Goal: Information Seeking & Learning: Learn about a topic

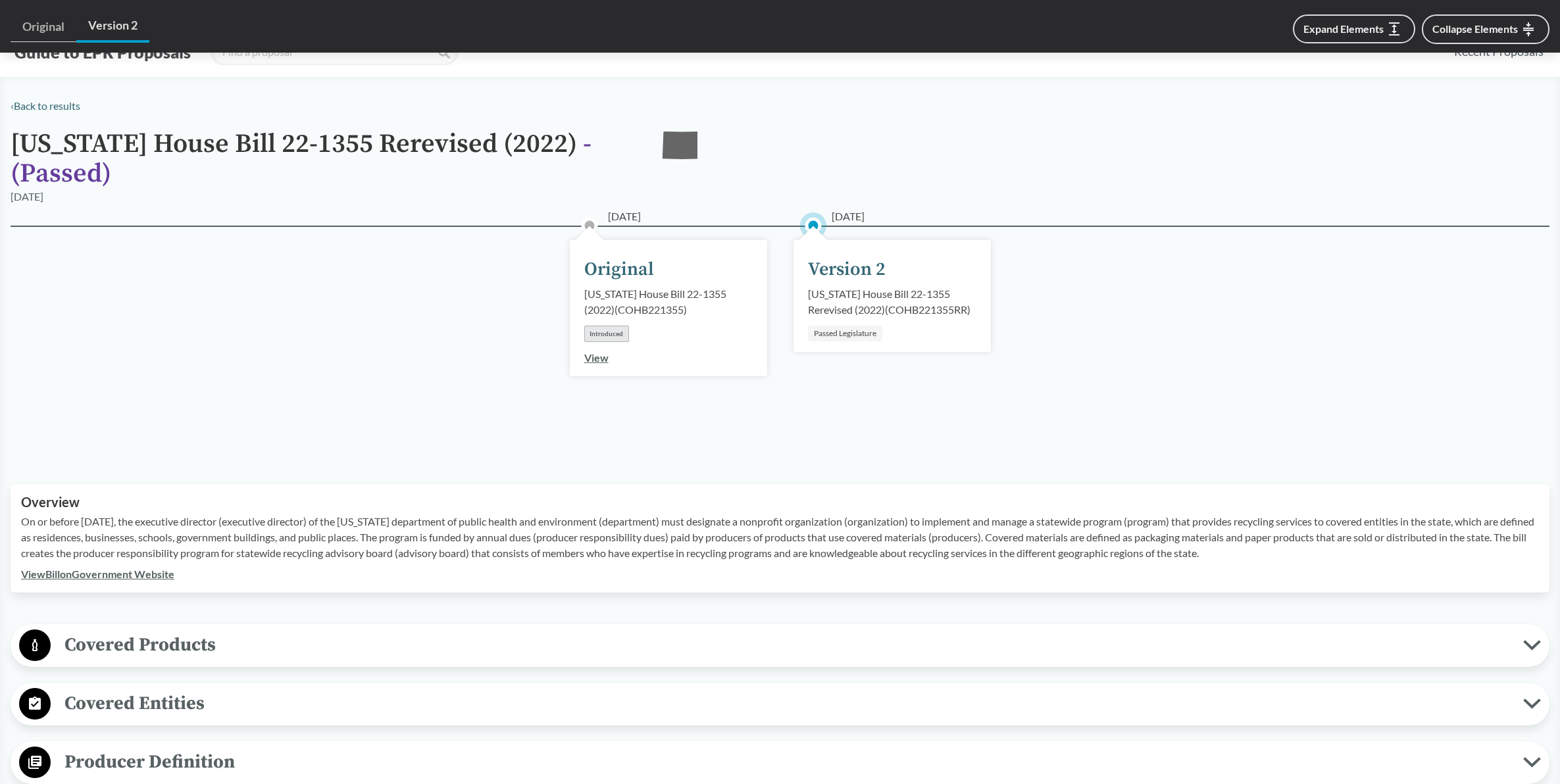
scroll to position [535, 0]
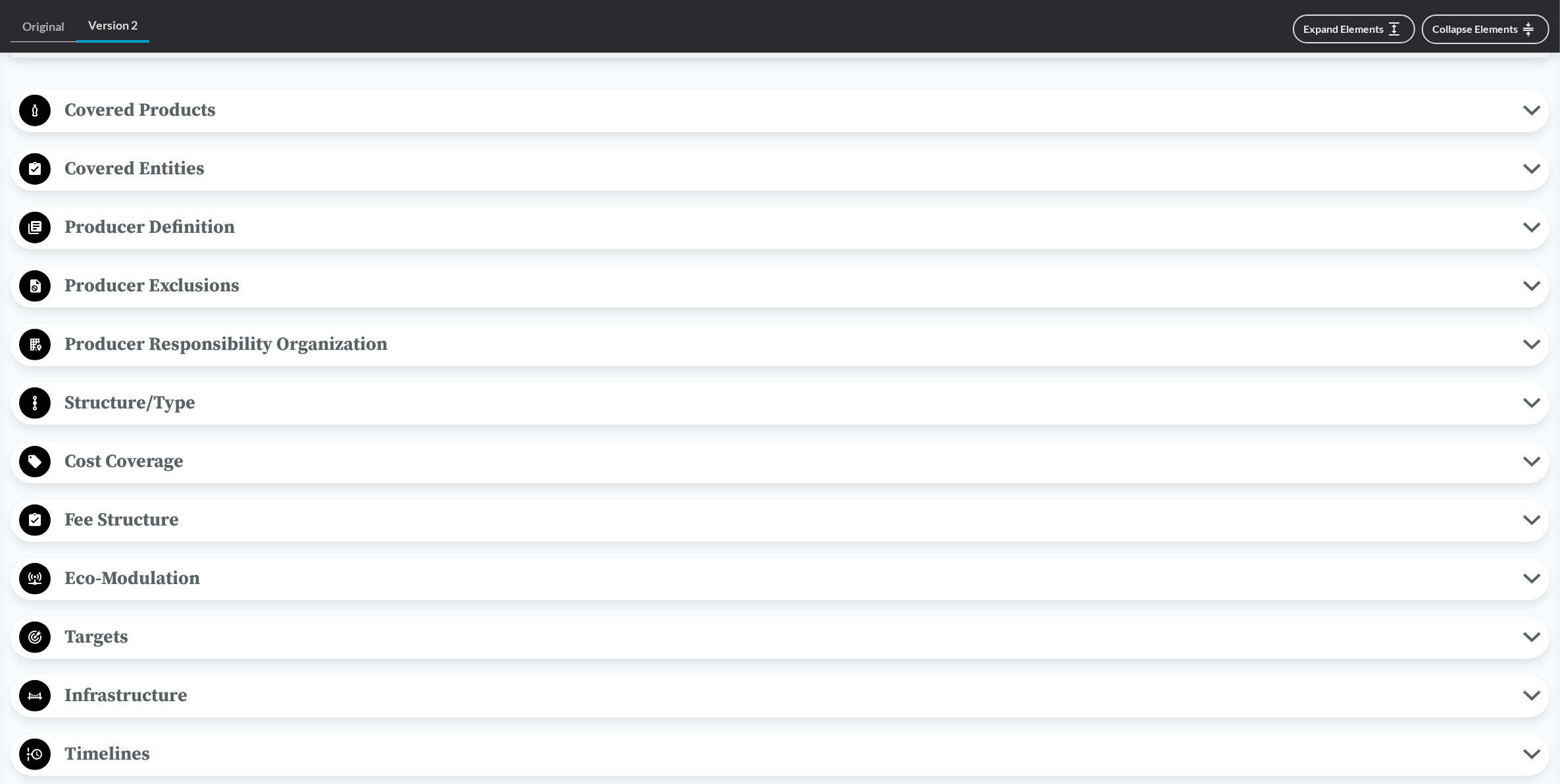
click at [1525, 115] on button "Covered Products" at bounding box center [780, 110] width 1530 height 34
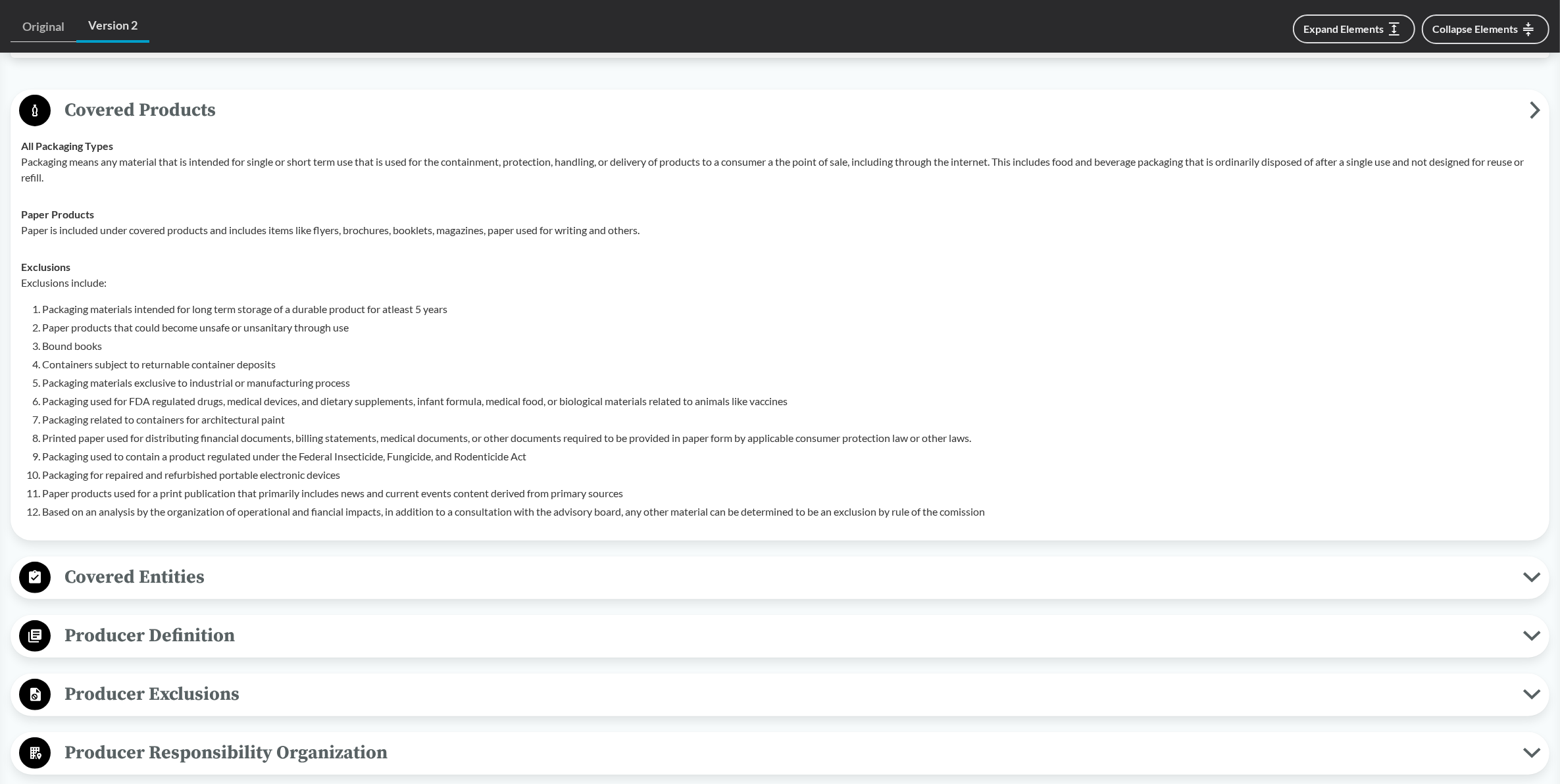
click at [270, 576] on span "Covered Entities" at bounding box center [786, 576] width 1473 height 30
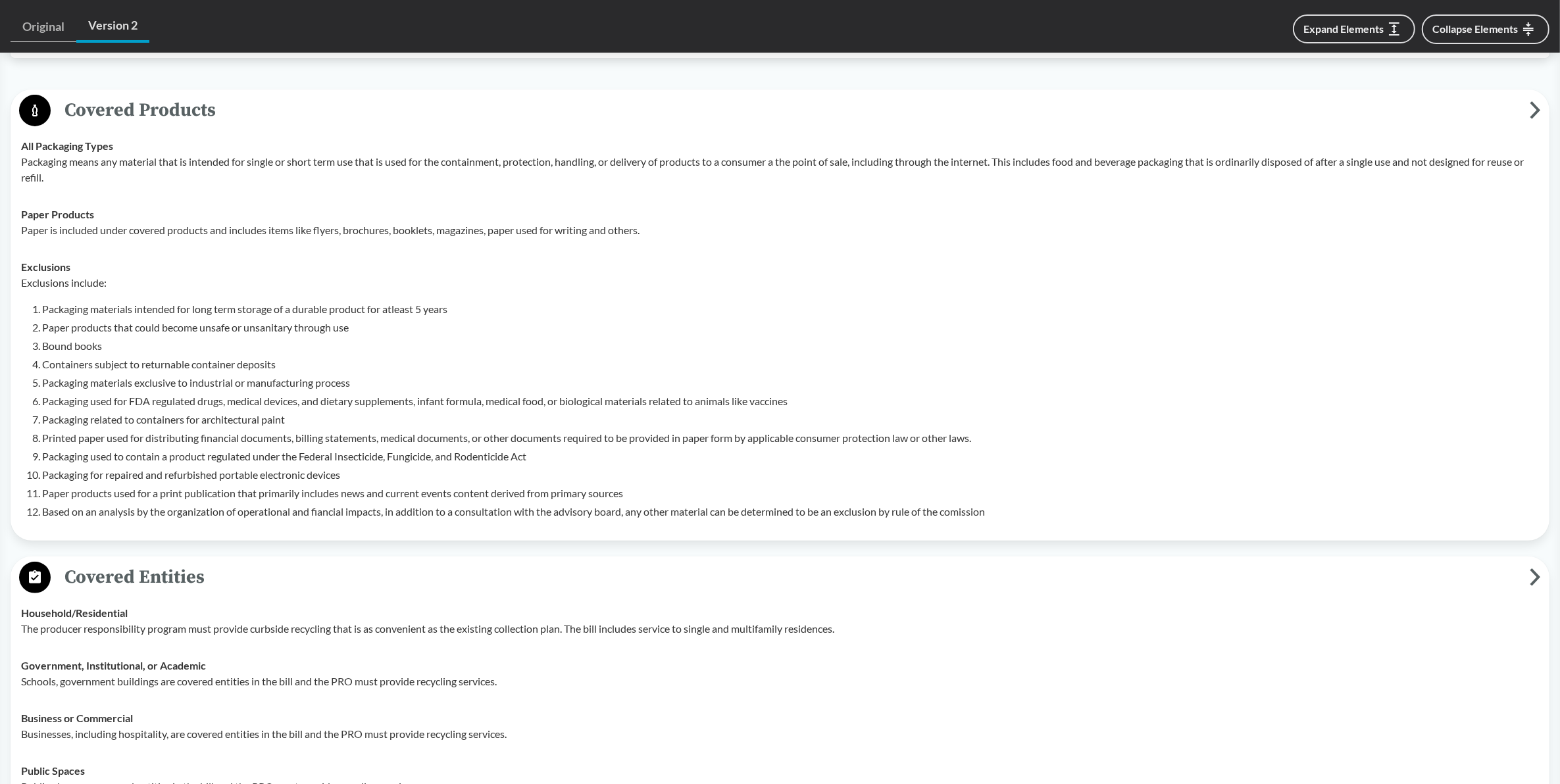
click at [269, 576] on span "Covered Entities" at bounding box center [789, 576] width 1479 height 30
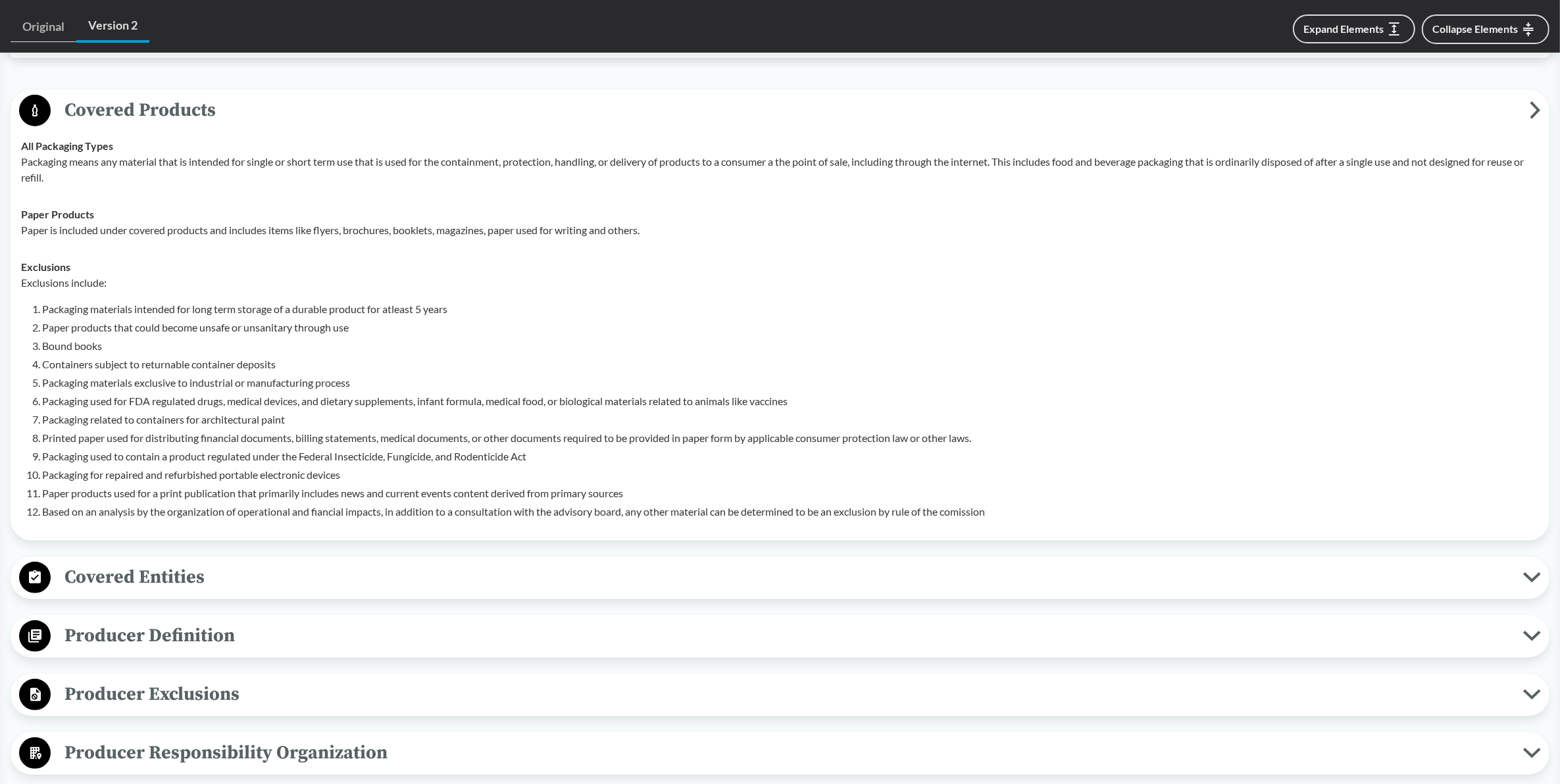
click at [943, 275] on p "Exclusions include:" at bounding box center [780, 283] width 1518 height 15
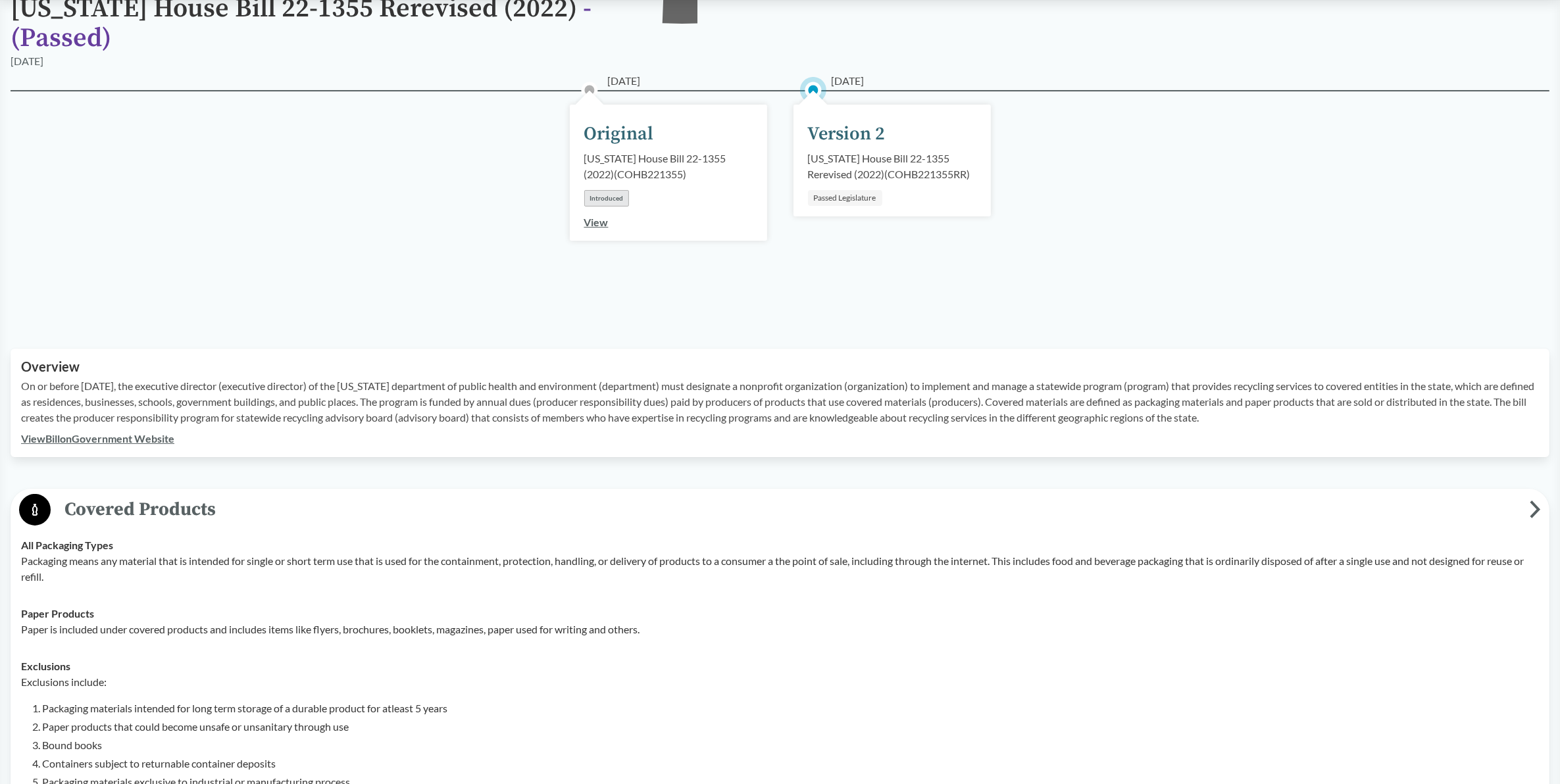
scroll to position [117, 0]
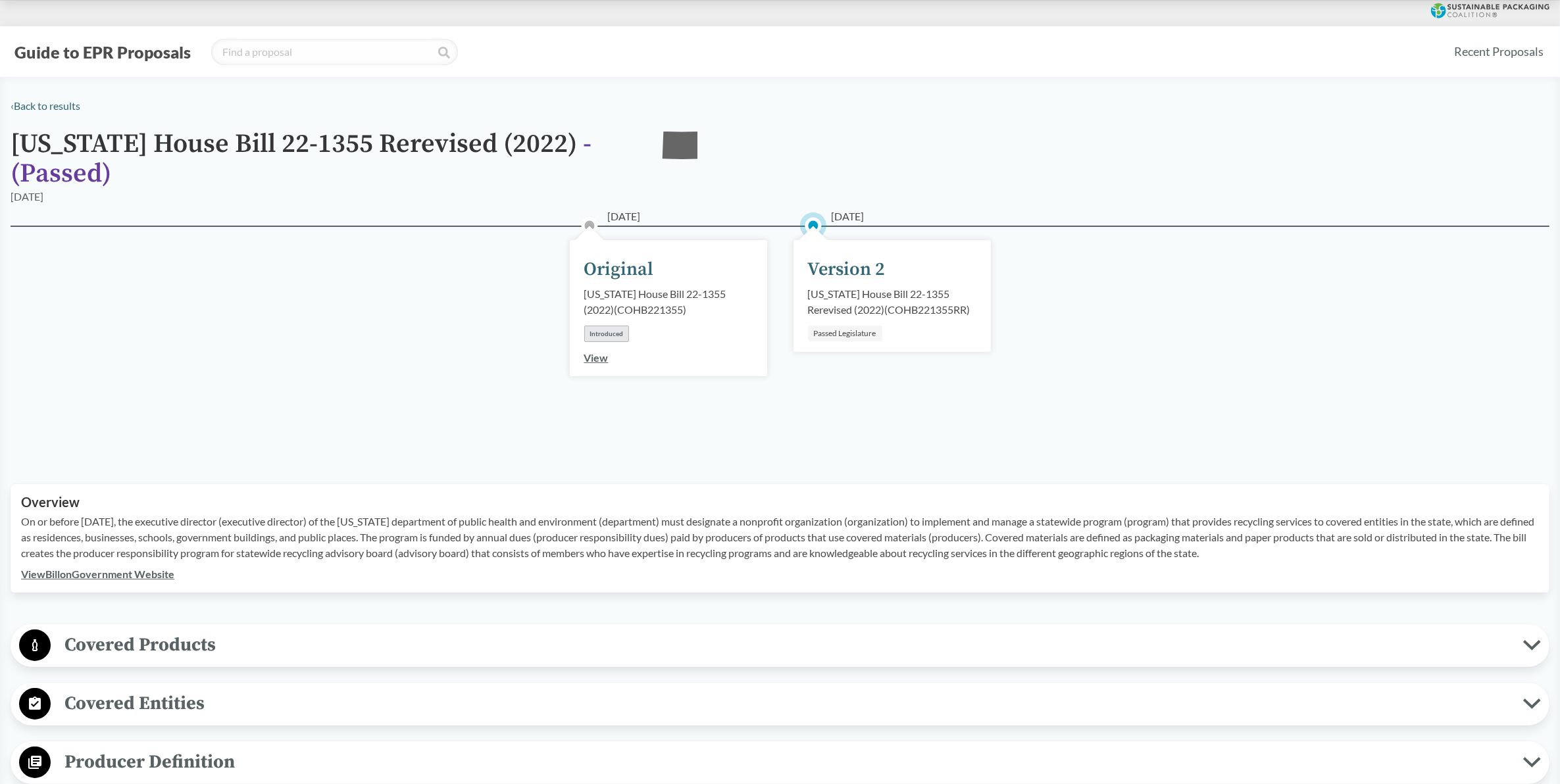
click at [1046, 390] on div "03/31/2022 Original Colorado House Bill 22-1355 (2022) ( COHB221355 ) Introduce…" at bounding box center [780, 339] width 1539 height 227
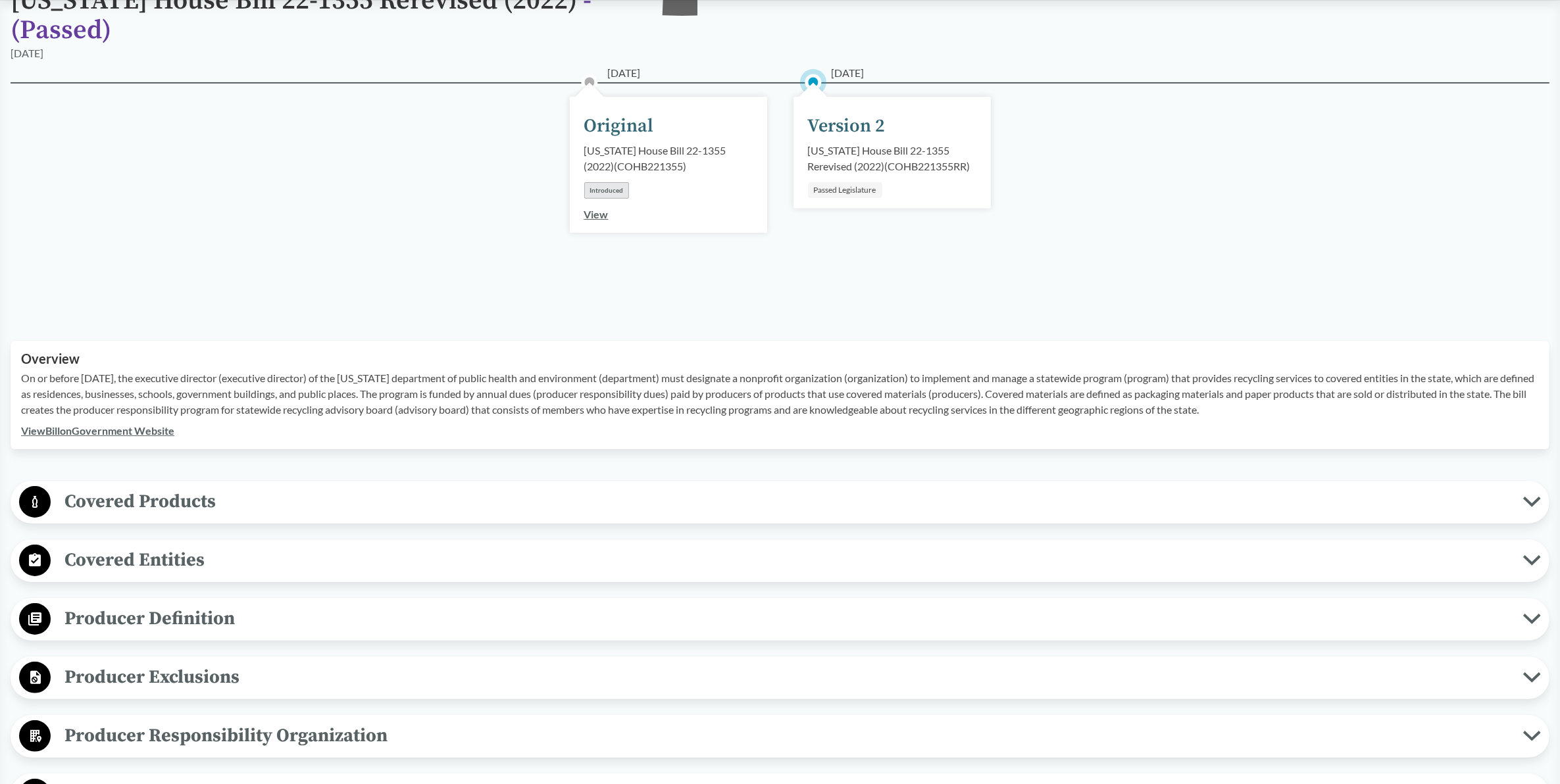
scroll to position [154, 0]
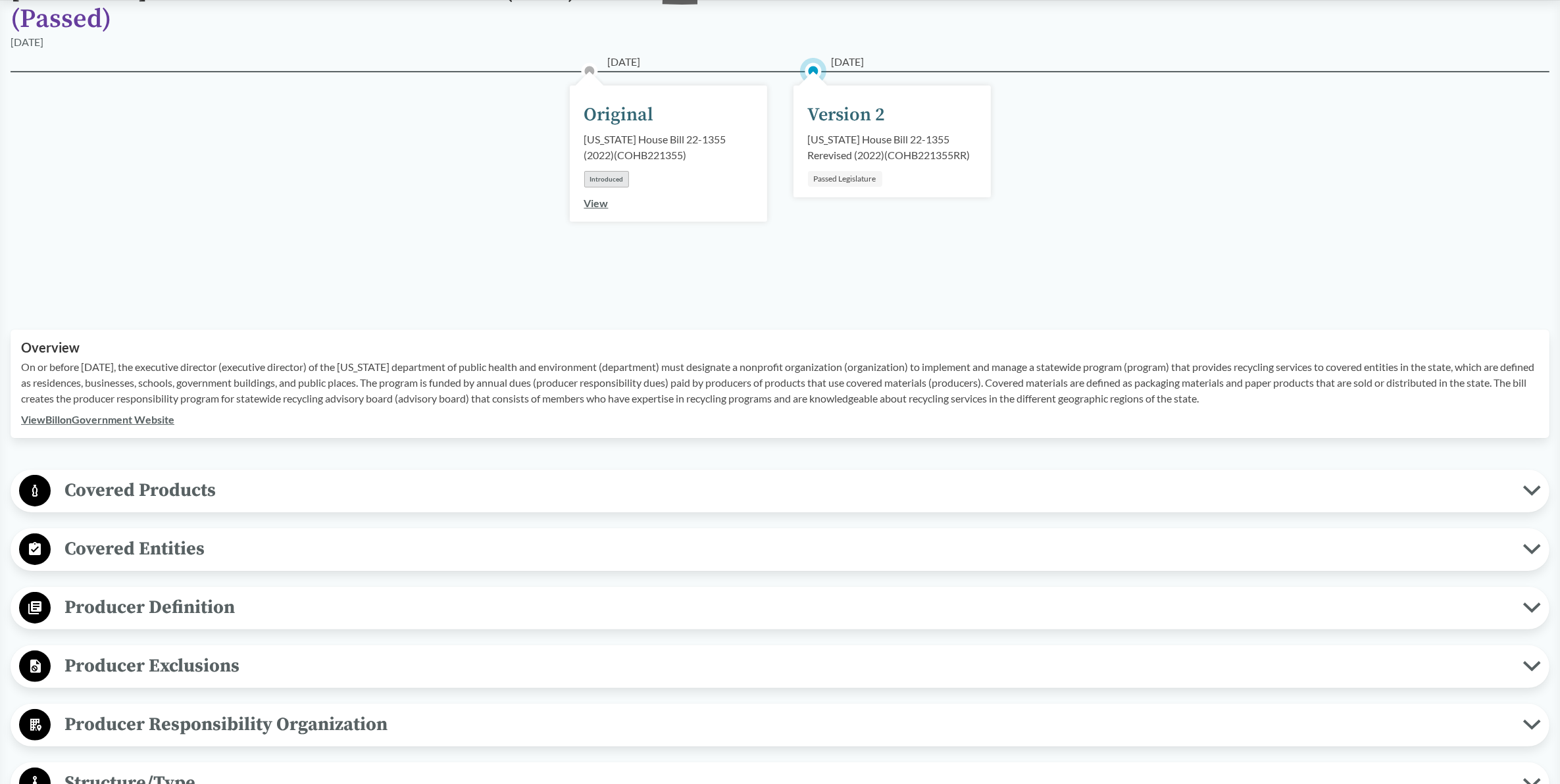
click at [861, 133] on div "Colorado House Bill 22-1355 Rerevised (2022) ( COHB221355RR )" at bounding box center [893, 147] width 168 height 32
click at [847, 180] on div "Passed Legislature" at bounding box center [845, 179] width 74 height 15
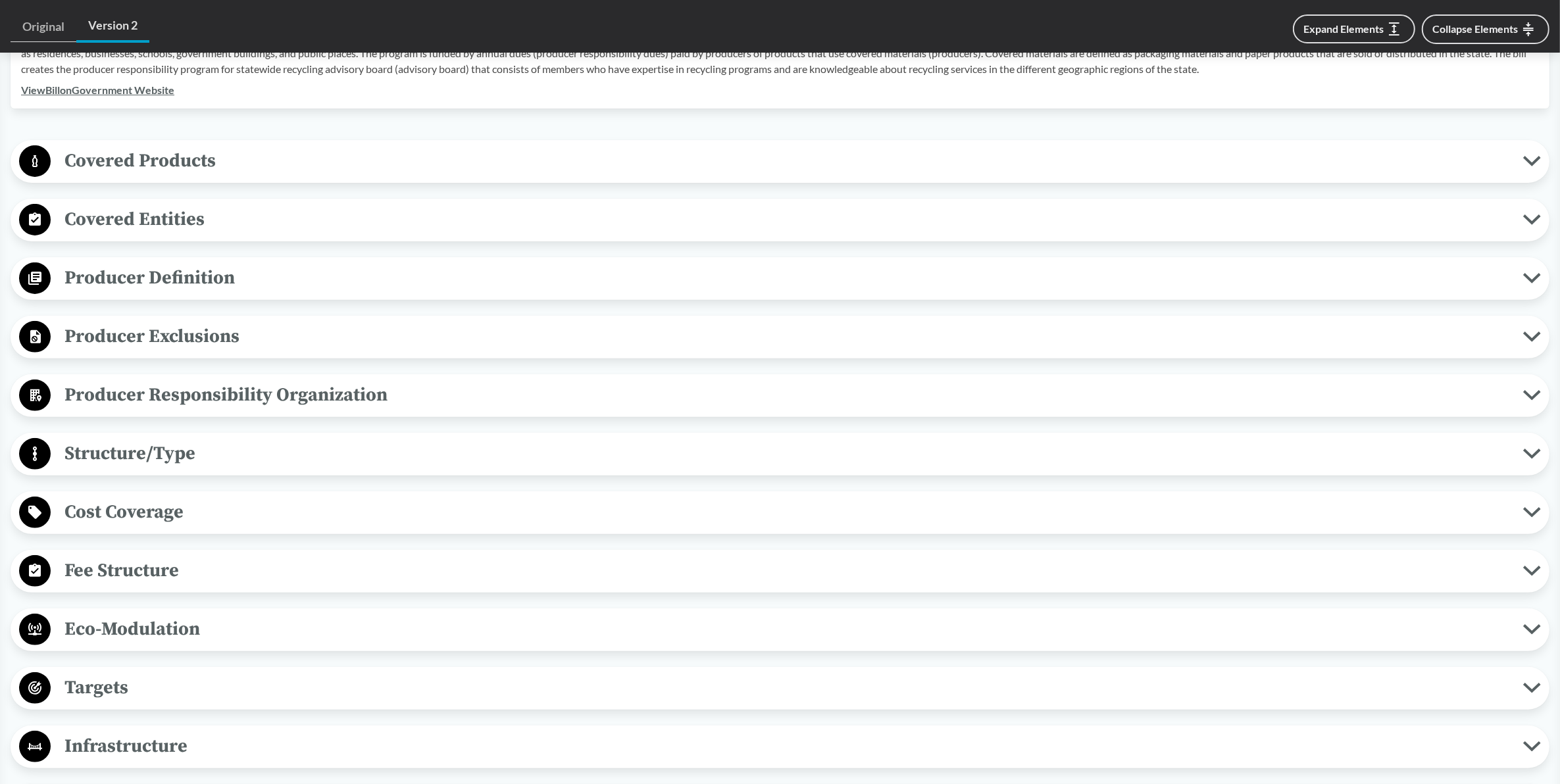
scroll to position [478, 0]
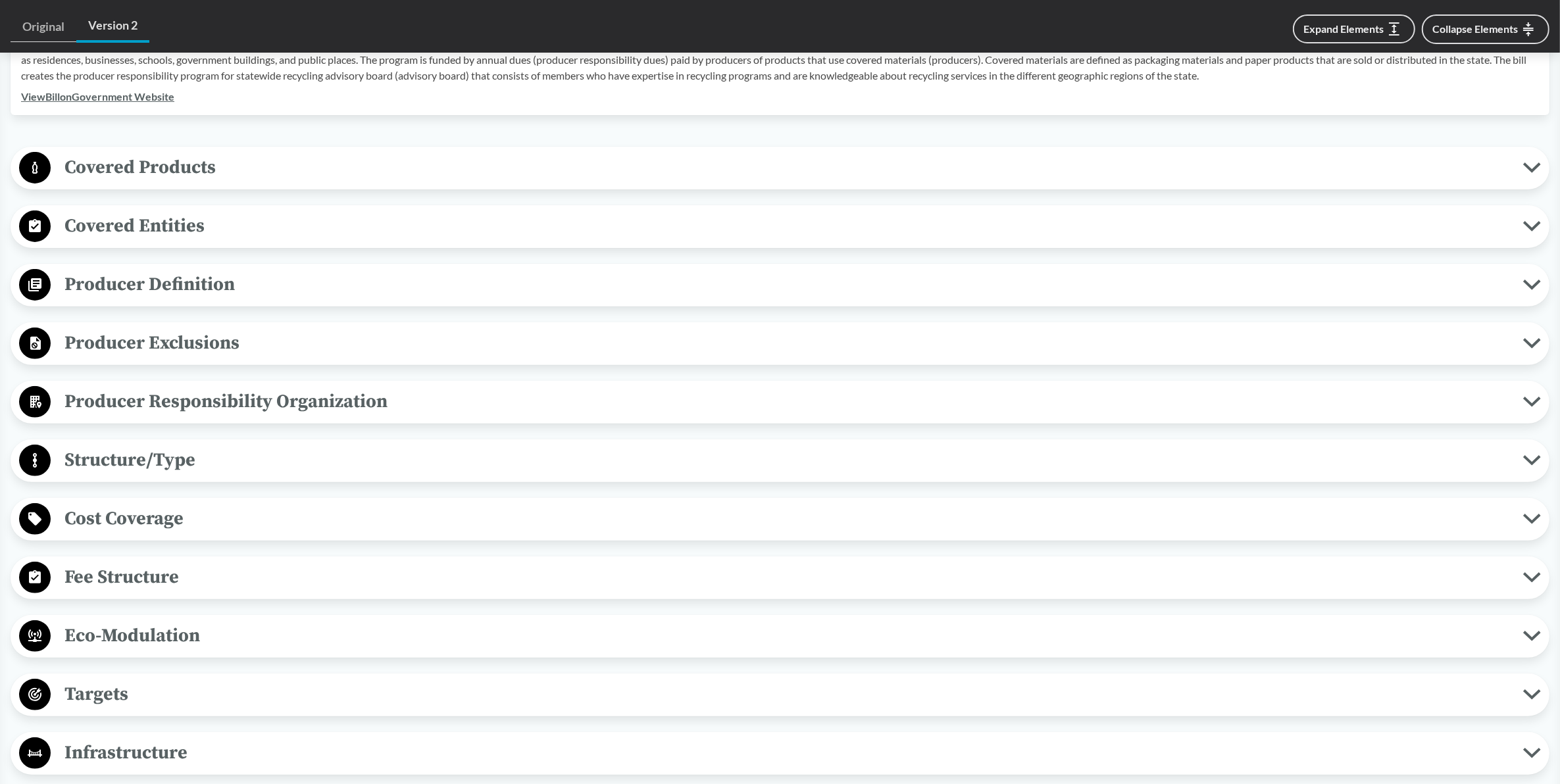
click at [1532, 228] on icon at bounding box center [1532, 226] width 14 height 7
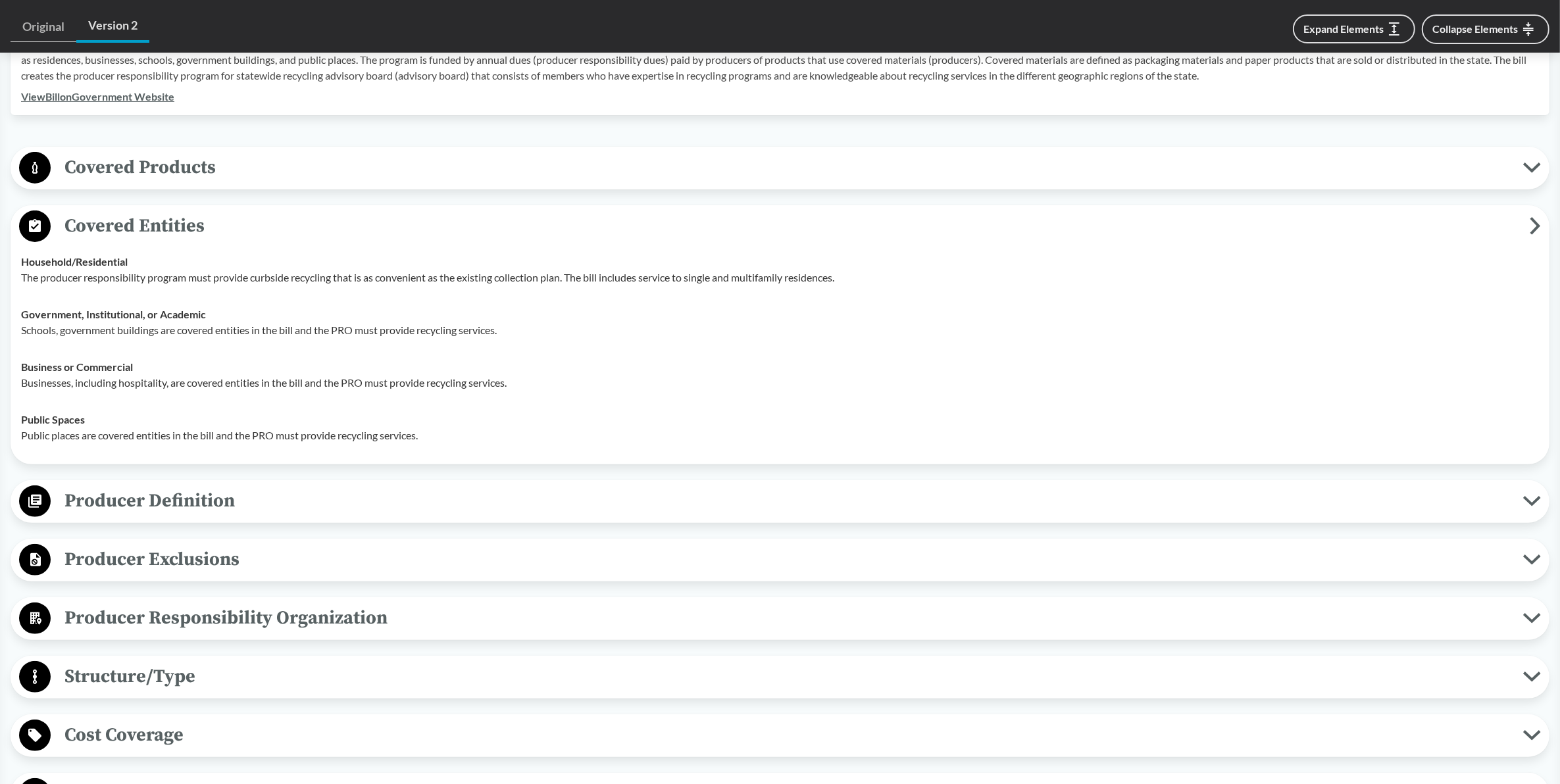
click at [1533, 168] on icon at bounding box center [1532, 167] width 14 height 7
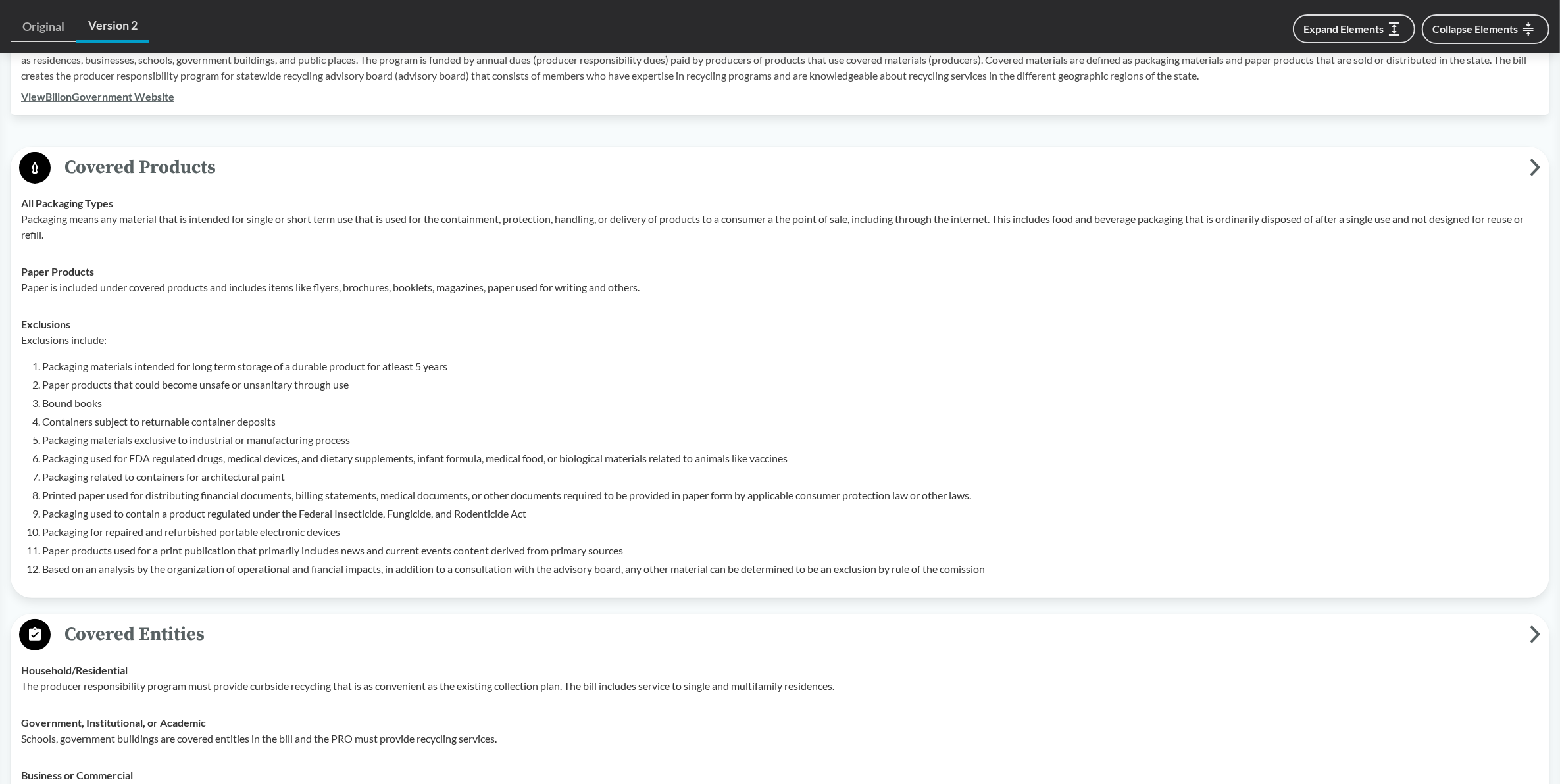
click at [1528, 168] on span "Covered Products" at bounding box center [789, 167] width 1479 height 30
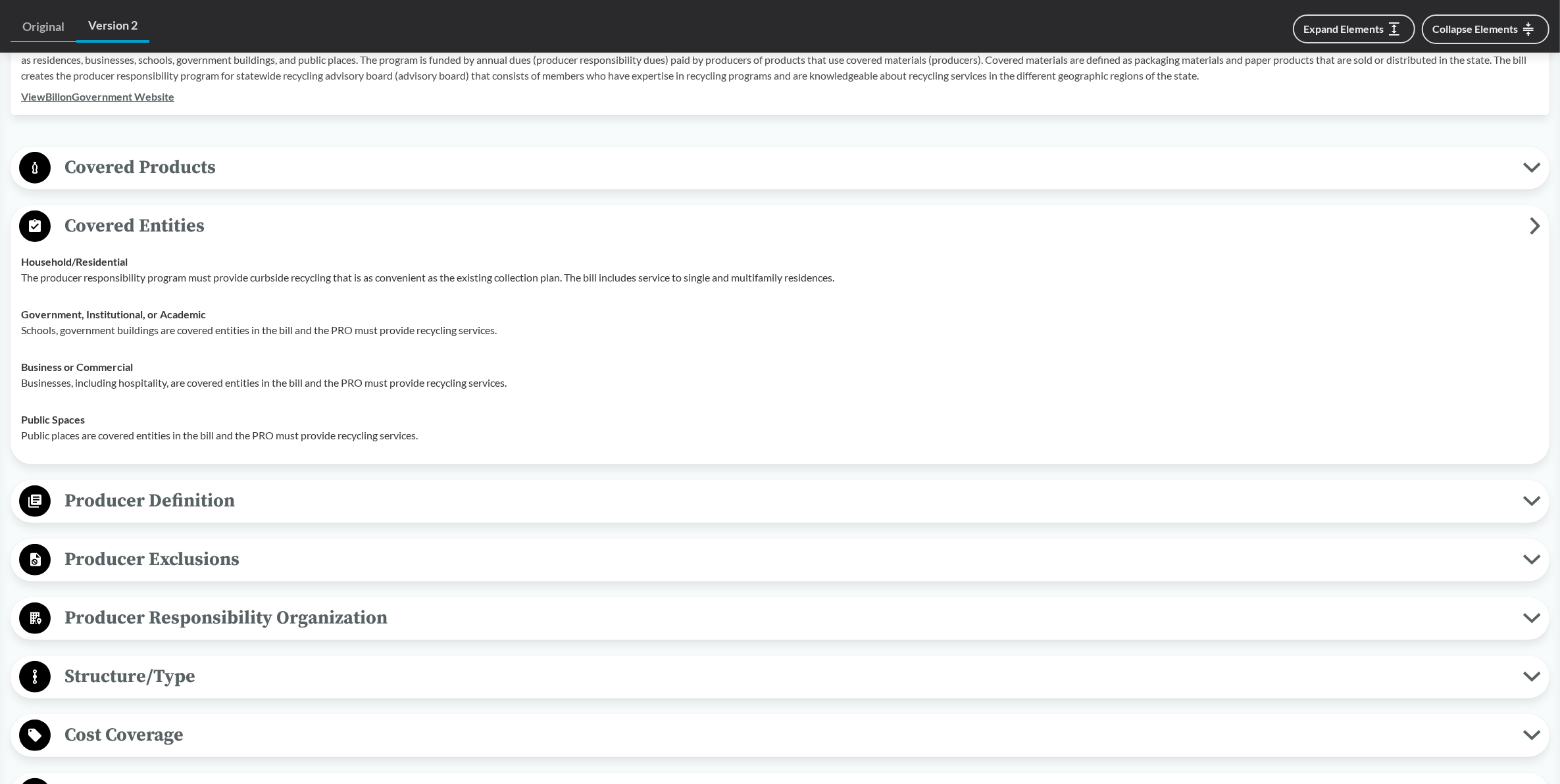
click at [39, 224] on icon at bounding box center [35, 226] width 12 height 14
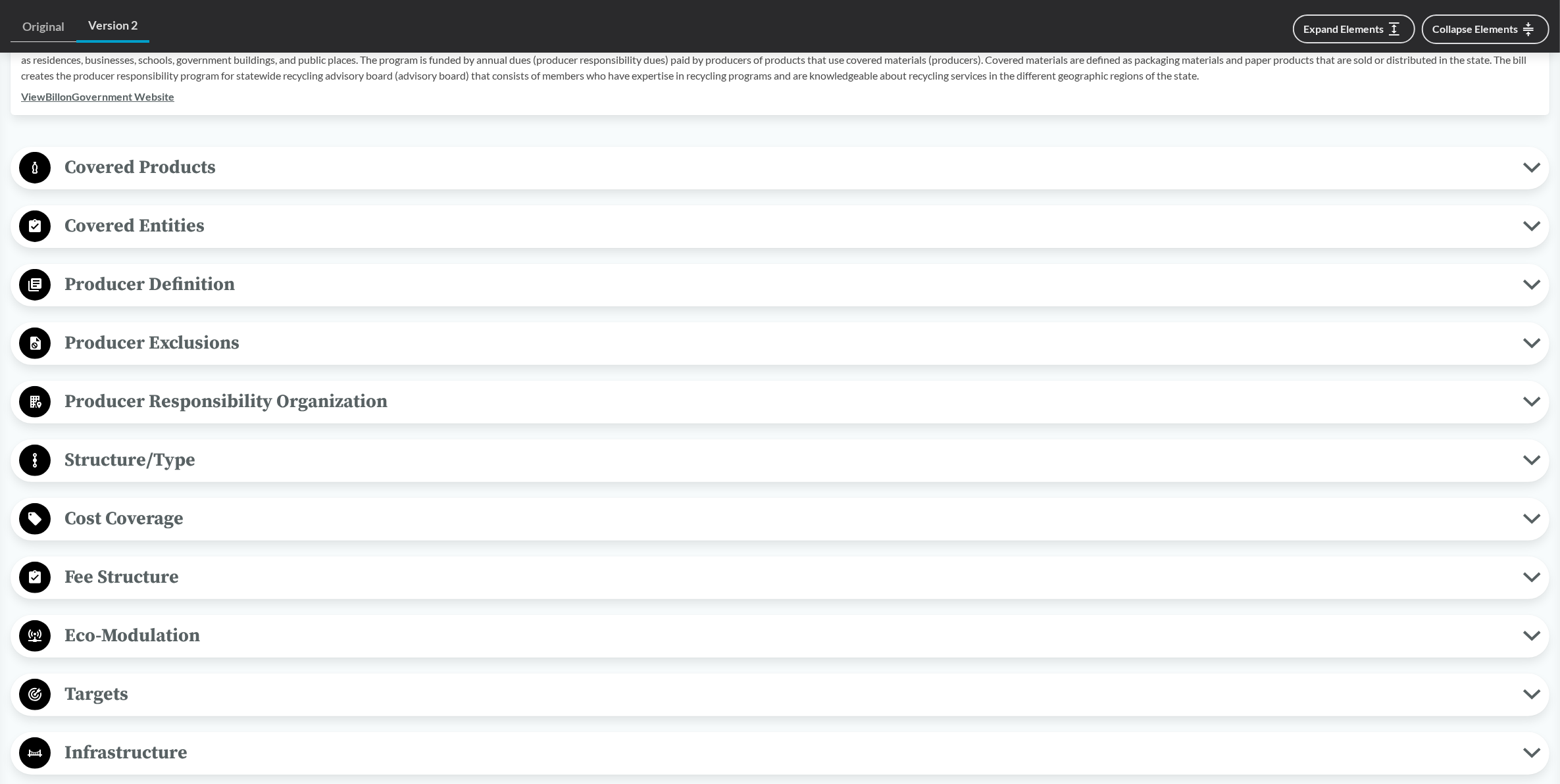
click at [39, 224] on icon at bounding box center [35, 226] width 12 height 14
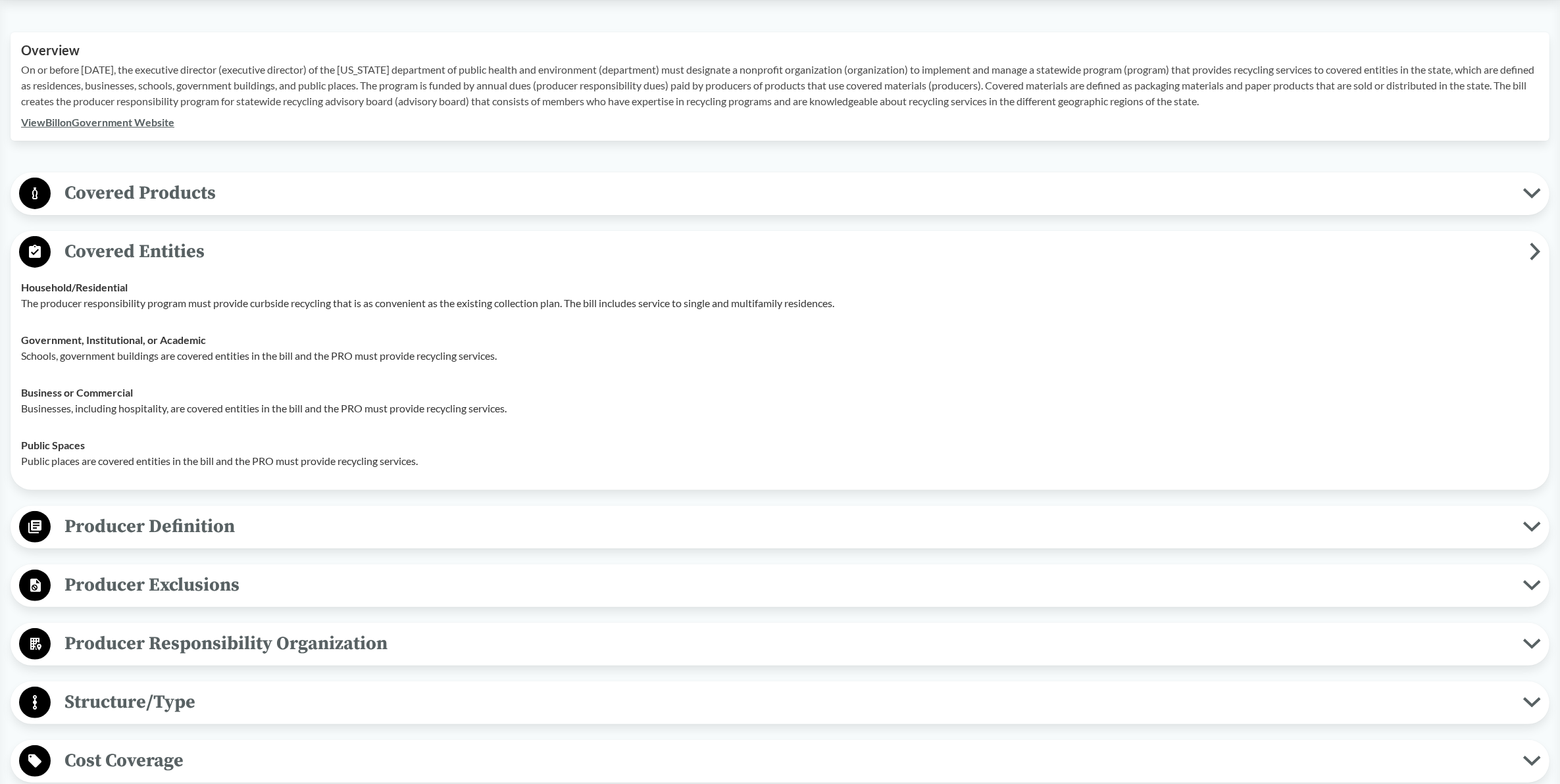
scroll to position [434, 0]
